Goal: Book appointment/travel/reservation

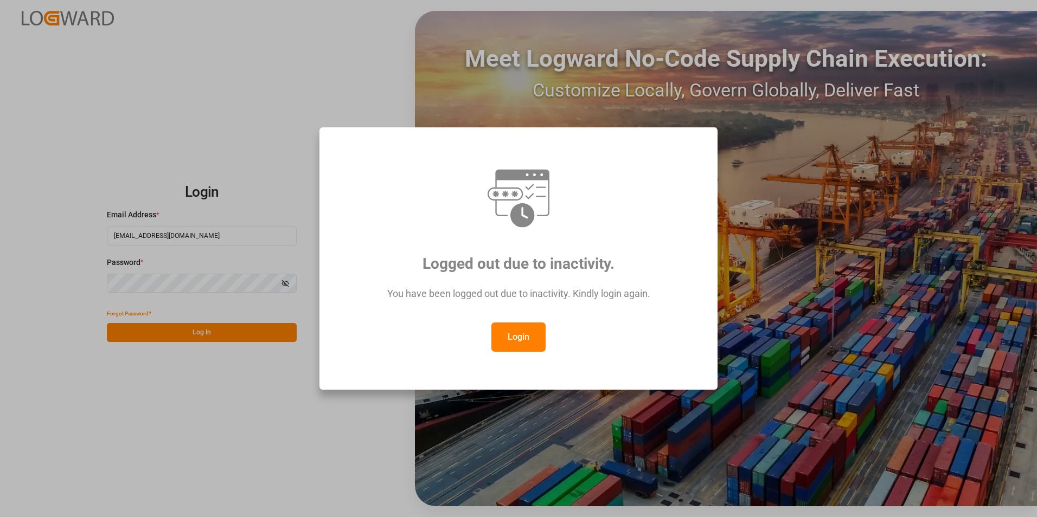
click at [522, 349] on button "Login" at bounding box center [518, 337] width 54 height 29
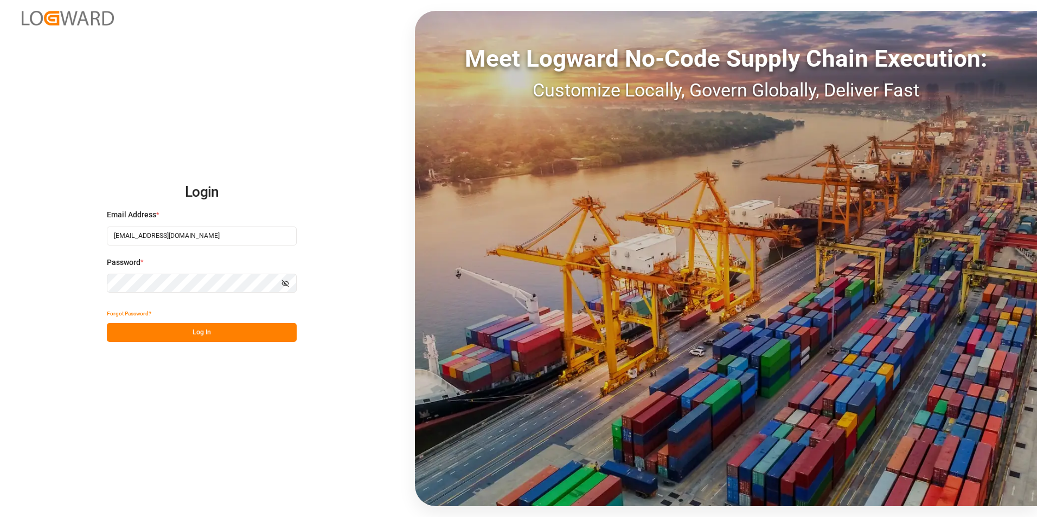
click at [47, 285] on div "Login Email Address * [EMAIL_ADDRESS][DOMAIN_NAME] Password * Show password For…" at bounding box center [518, 258] width 1037 height 517
click at [123, 330] on button "Log In" at bounding box center [202, 332] width 190 height 19
click at [197, 331] on button "Log In" at bounding box center [202, 332] width 190 height 19
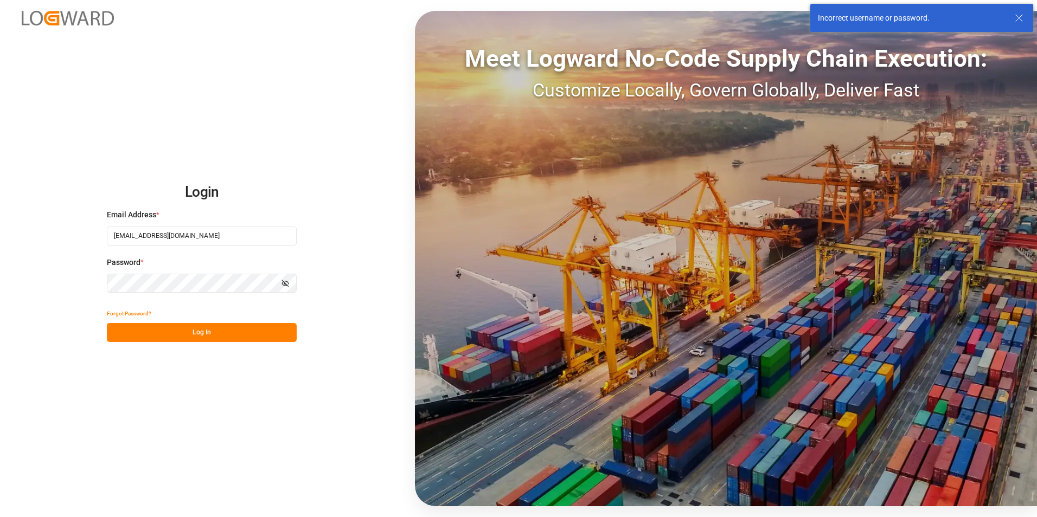
click at [37, 277] on div "Login Email Address * [EMAIL_ADDRESS][DOMAIN_NAME] Password * Show password For…" at bounding box center [518, 258] width 1037 height 517
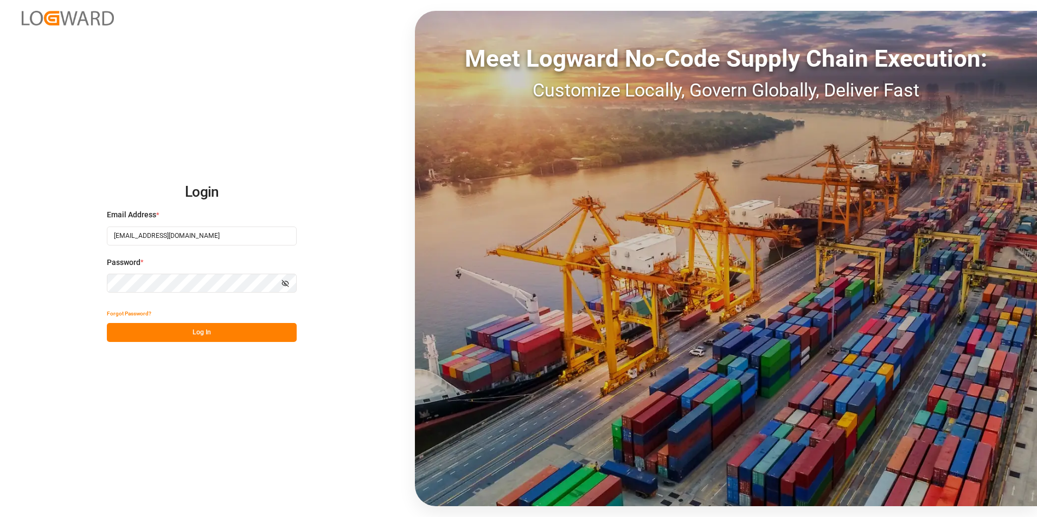
click at [127, 329] on button "Log In" at bounding box center [202, 332] width 190 height 19
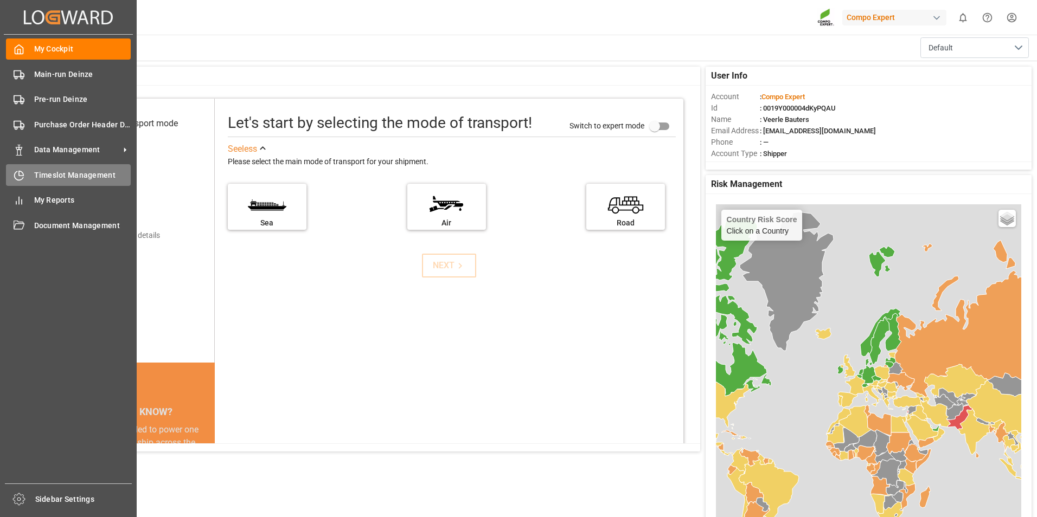
click at [22, 175] on icon at bounding box center [21, 173] width 4 height 4
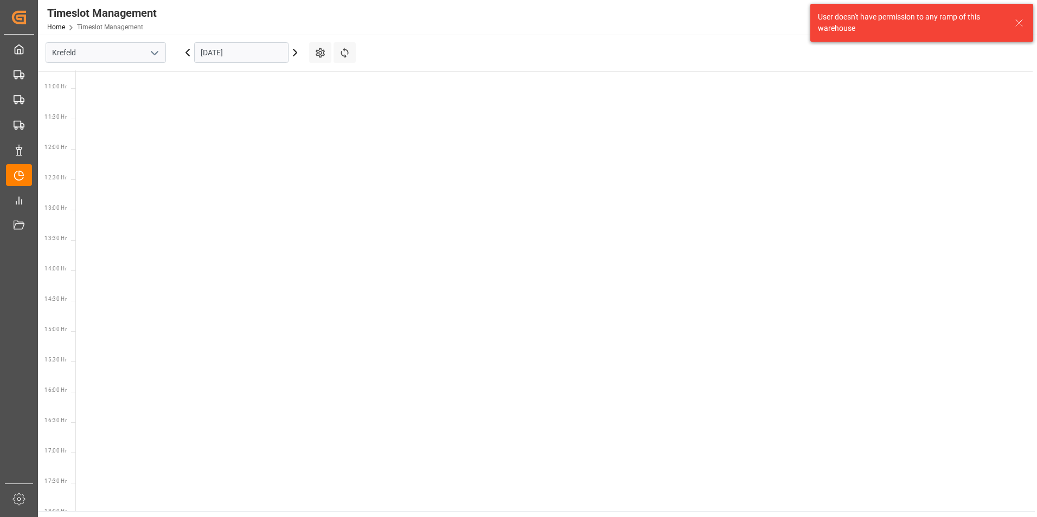
scroll to position [684, 0]
click at [156, 53] on polyline "open menu" at bounding box center [154, 53] width 7 height 3
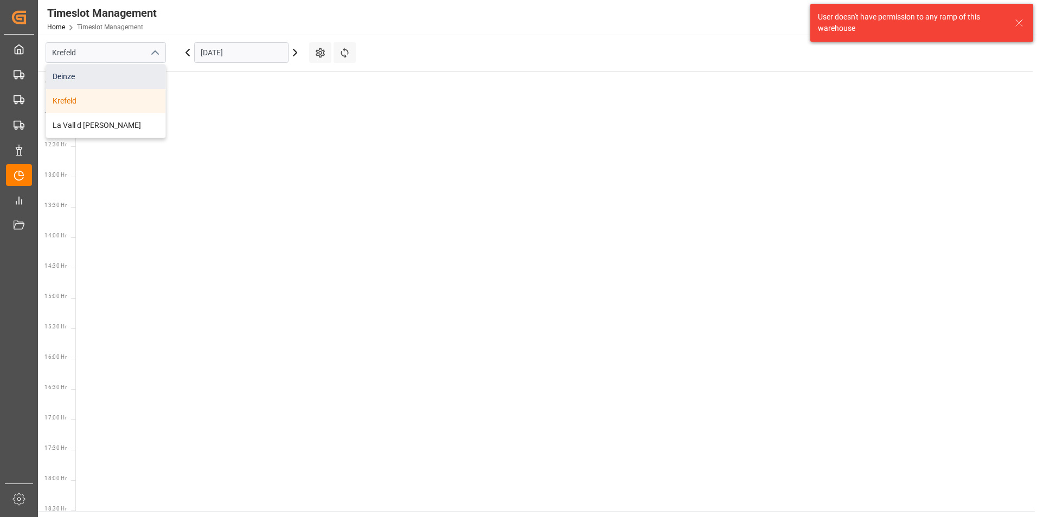
click at [68, 78] on div "Deinze" at bounding box center [105, 77] width 119 height 24
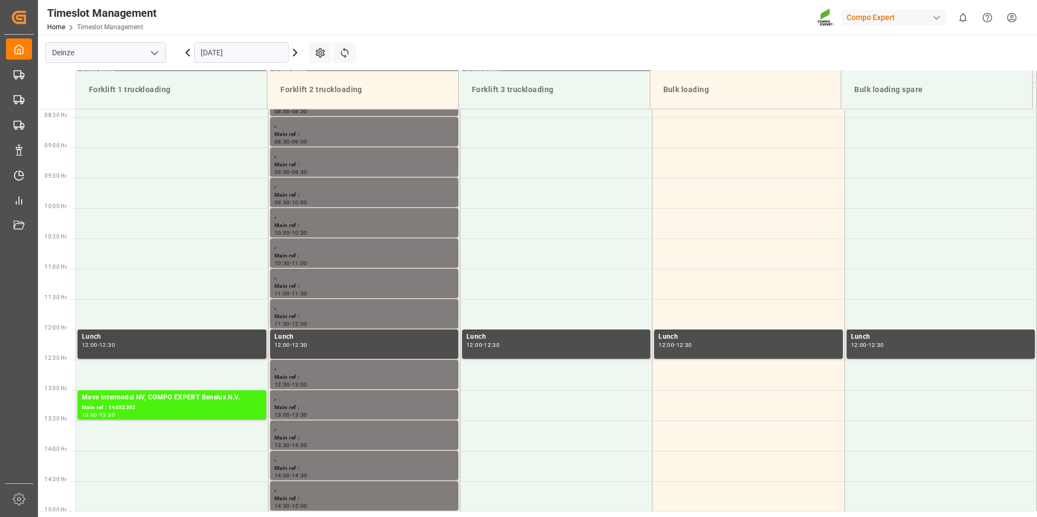
scroll to position [505, 0]
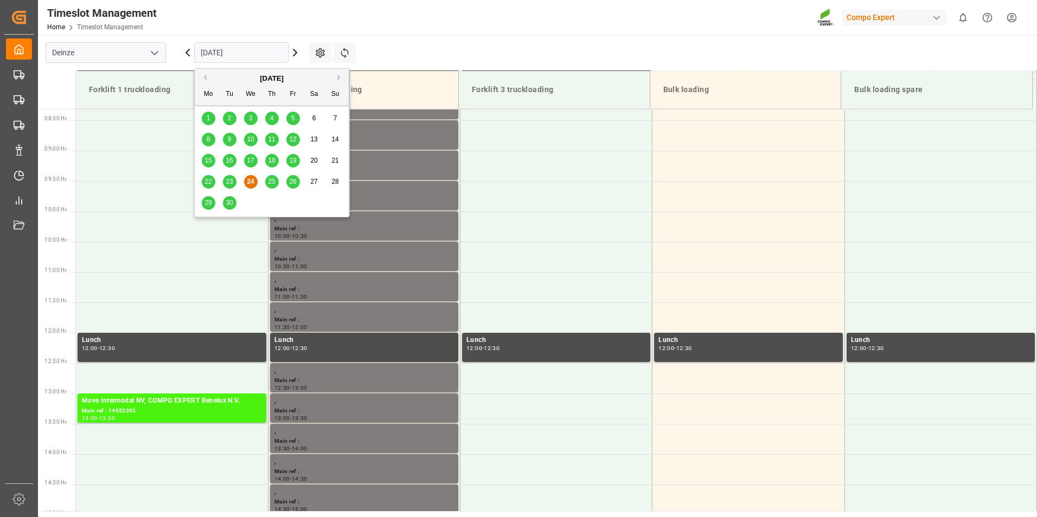
click at [257, 52] on input "[DATE]" at bounding box center [241, 52] width 94 height 21
click at [271, 181] on span "25" at bounding box center [271, 182] width 7 height 8
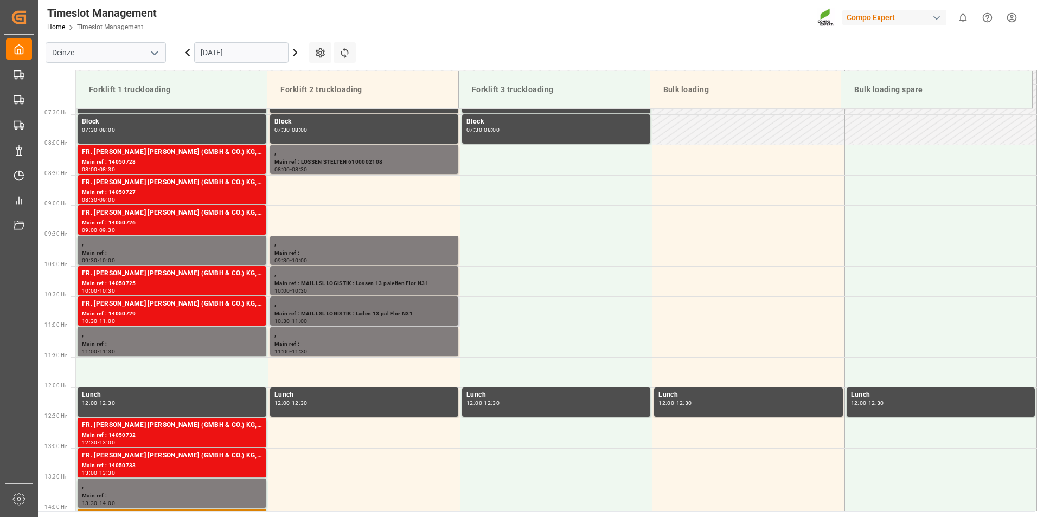
scroll to position [451, 0]
